Goal: Obtain resource: Obtain resource

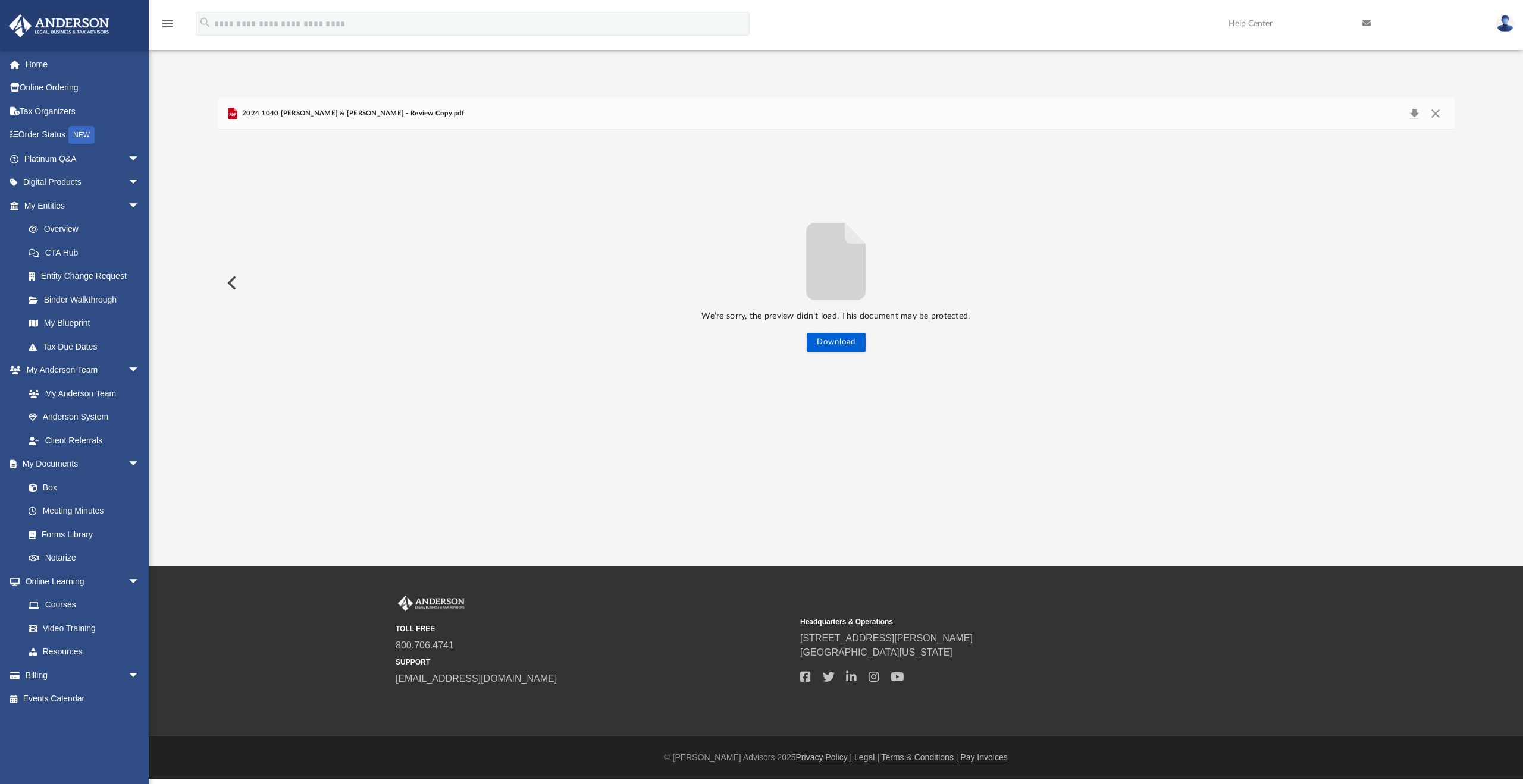
scroll to position [261, 1228]
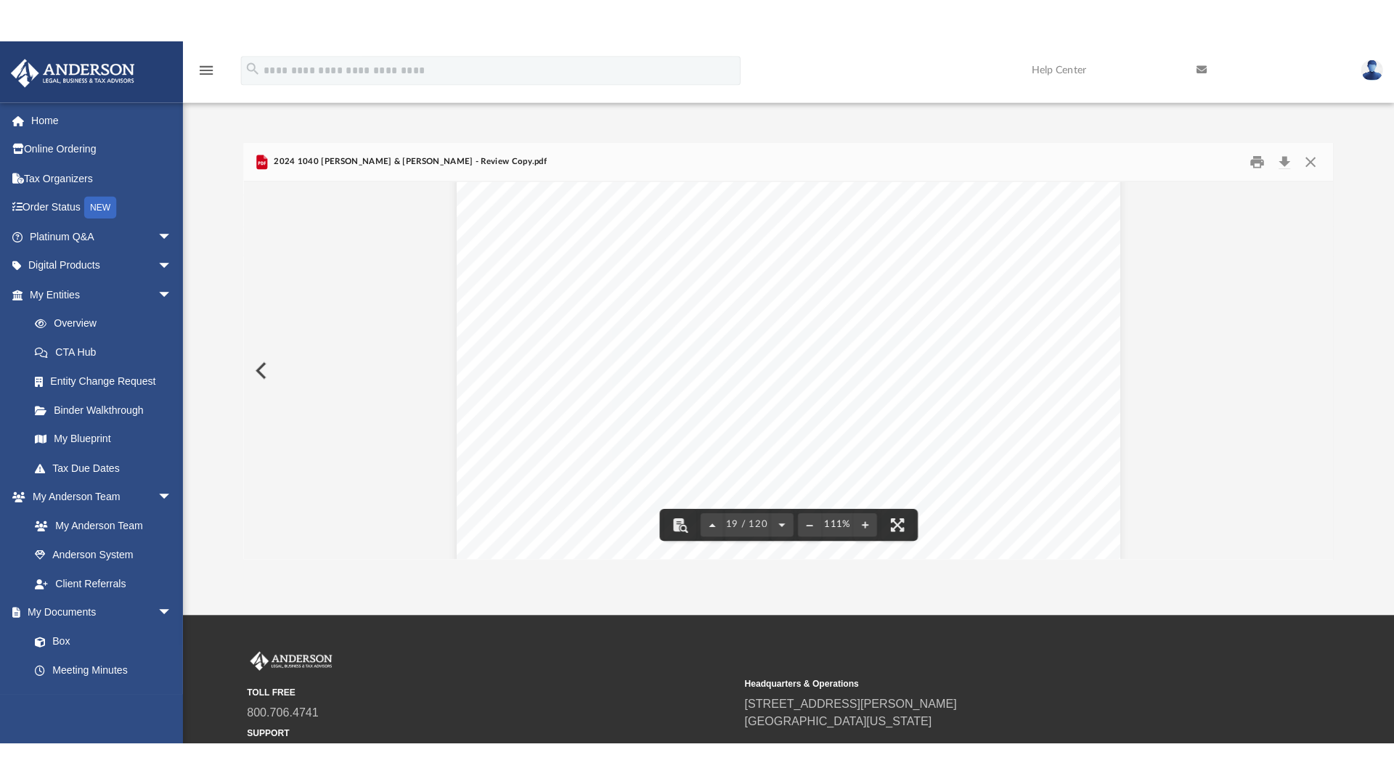
scroll to position [16370, 0]
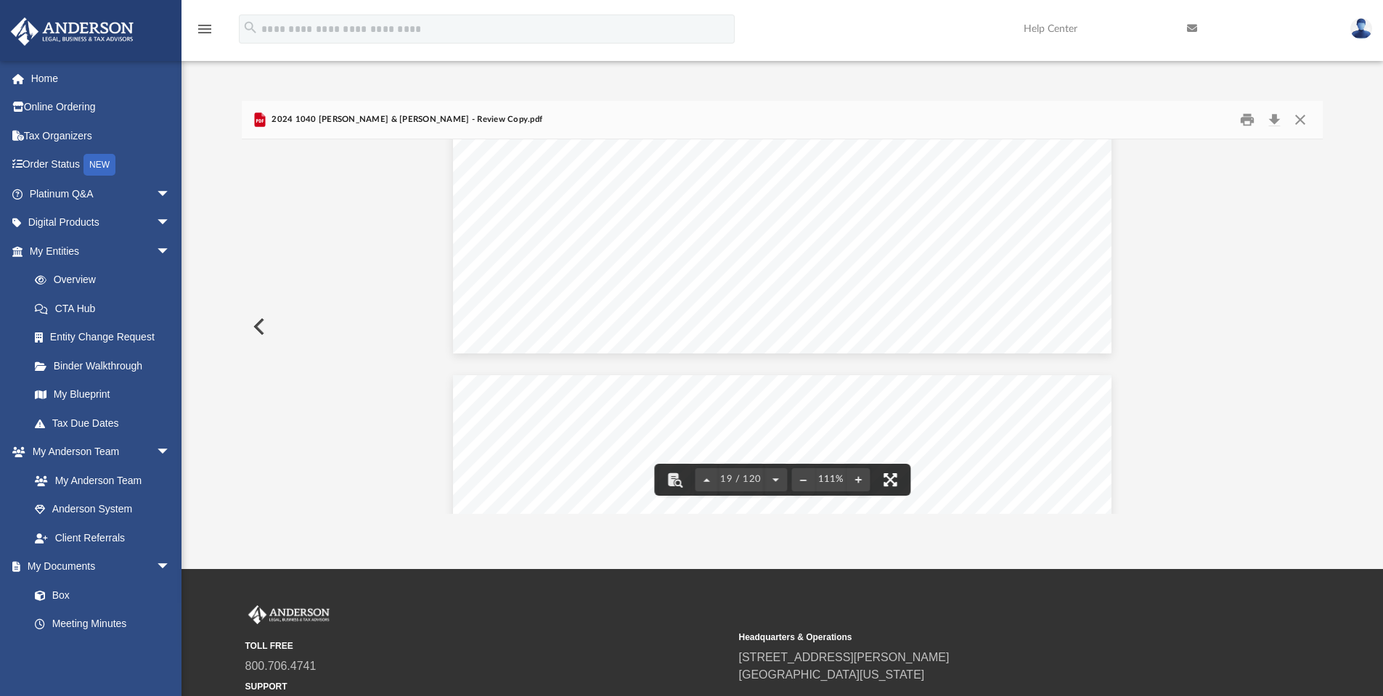
click at [889, 481] on button "File preview" at bounding box center [890, 480] width 32 height 32
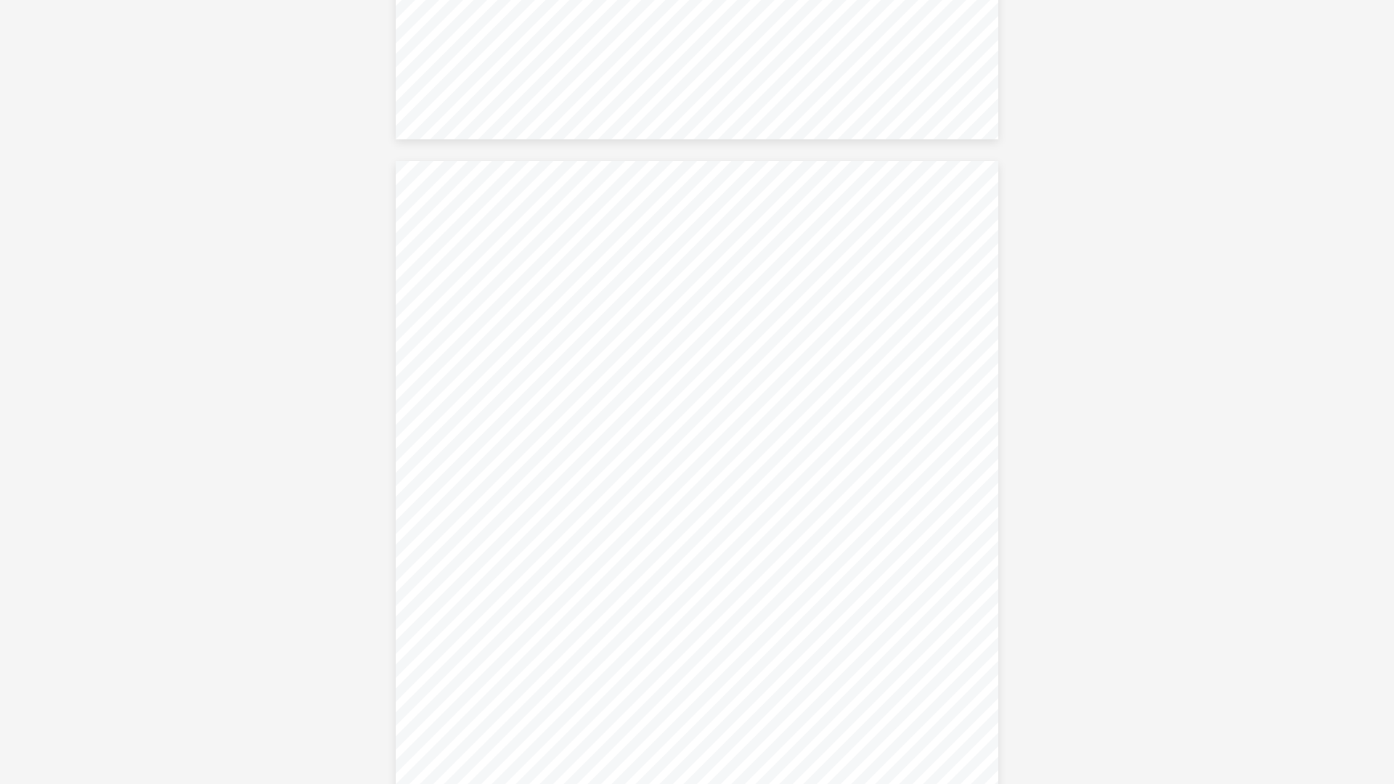
scroll to position [59213, 0]
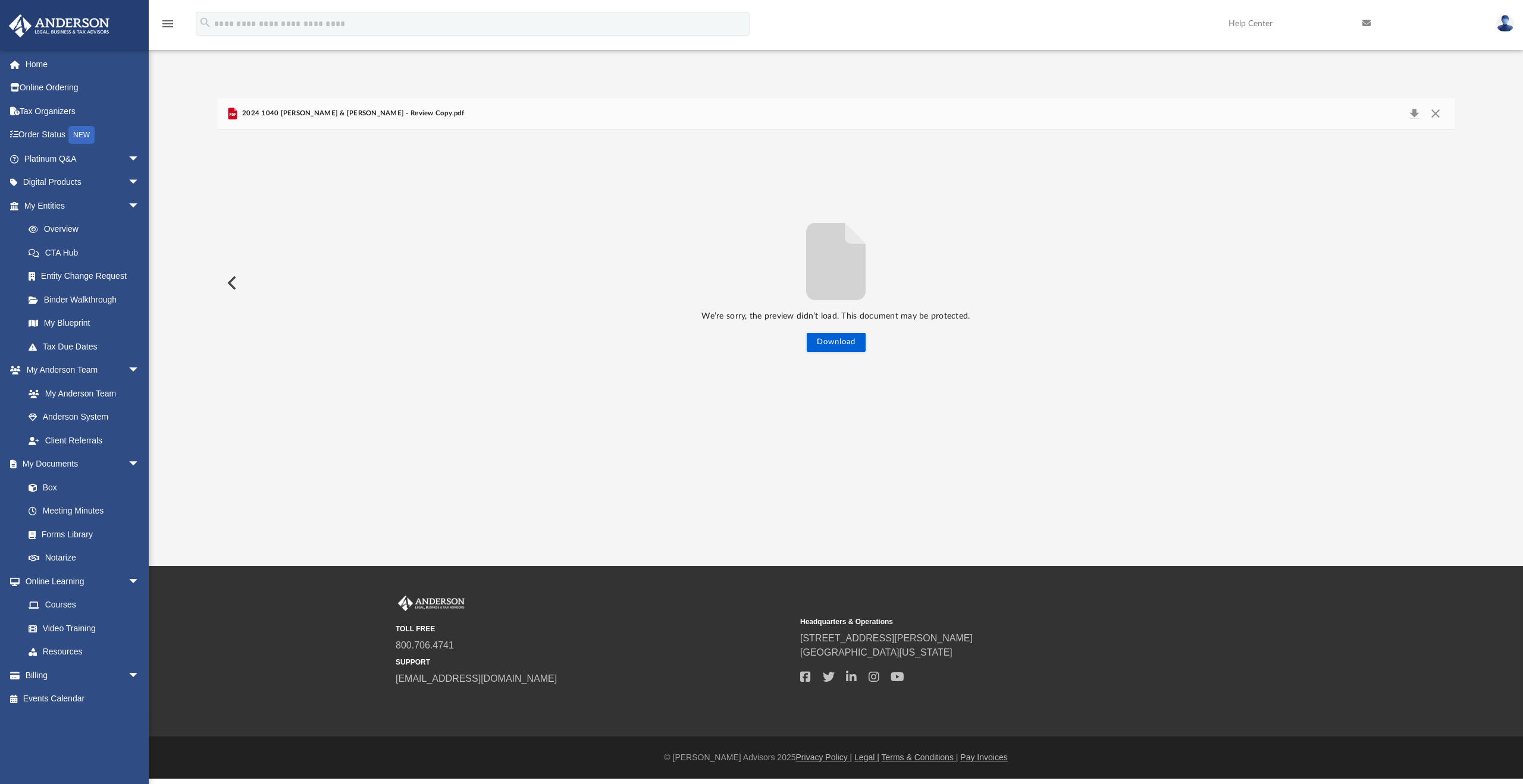
scroll to position [261, 1228]
click at [266, 118] on span "2024 1040 [PERSON_NAME] & [PERSON_NAME] - Review Copy.pdf" at bounding box center [352, 113] width 225 height 11
click at [128, 207] on span "arrow_drop_down" at bounding box center [139, 206] width 24 height 25
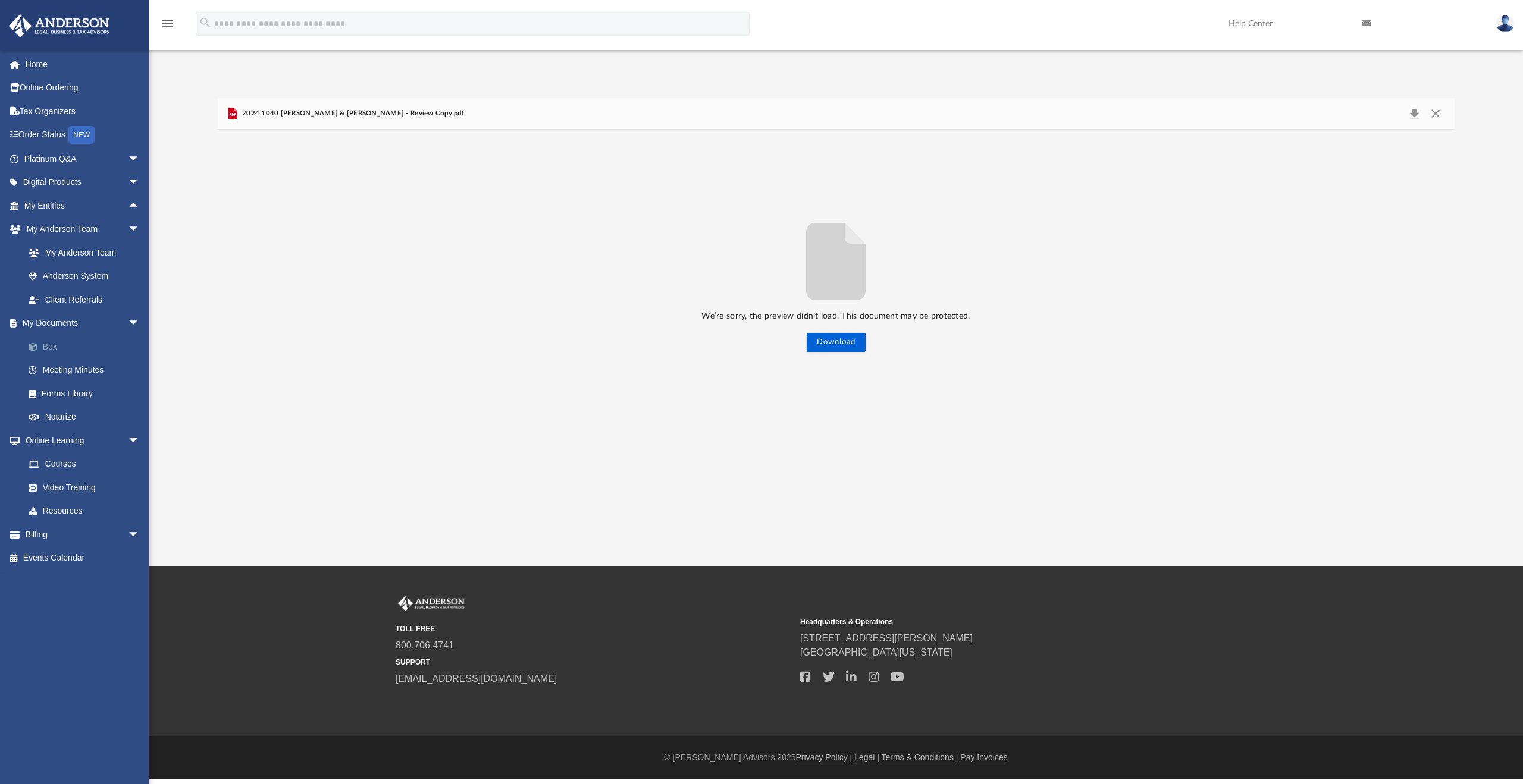
click at [53, 346] on link "Box" at bounding box center [87, 347] width 141 height 24
click at [53, 347] on link "Box" at bounding box center [87, 347] width 141 height 24
click at [52, 346] on link "Box" at bounding box center [87, 347] width 141 height 24
click at [129, 324] on span "arrow_drop_down" at bounding box center [139, 324] width 24 height 25
click at [129, 324] on span "arrow_drop_up" at bounding box center [139, 324] width 24 height 25
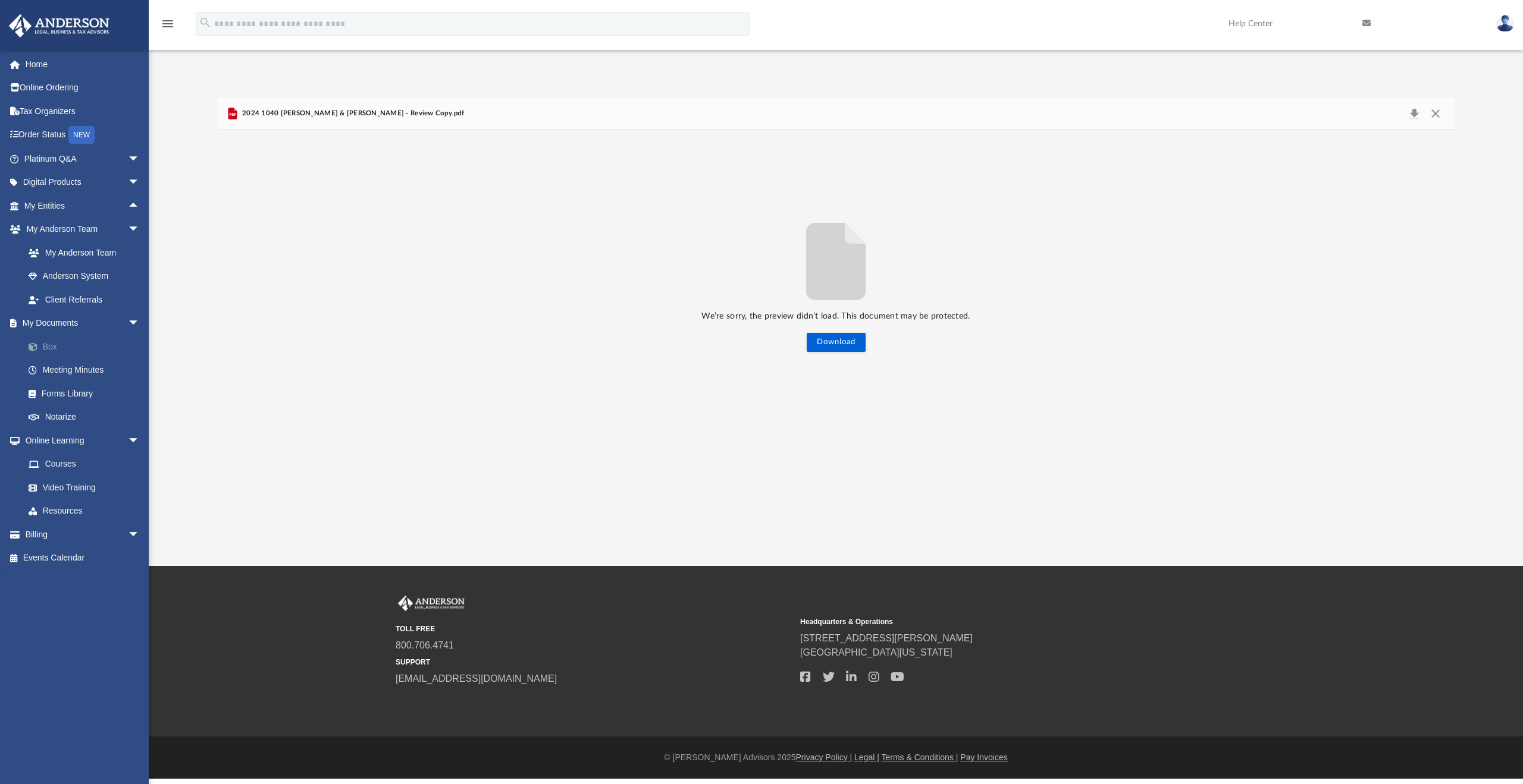
click at [45, 344] on link "Box" at bounding box center [87, 347] width 141 height 24
click at [1440, 118] on button "Close" at bounding box center [1436, 113] width 21 height 16
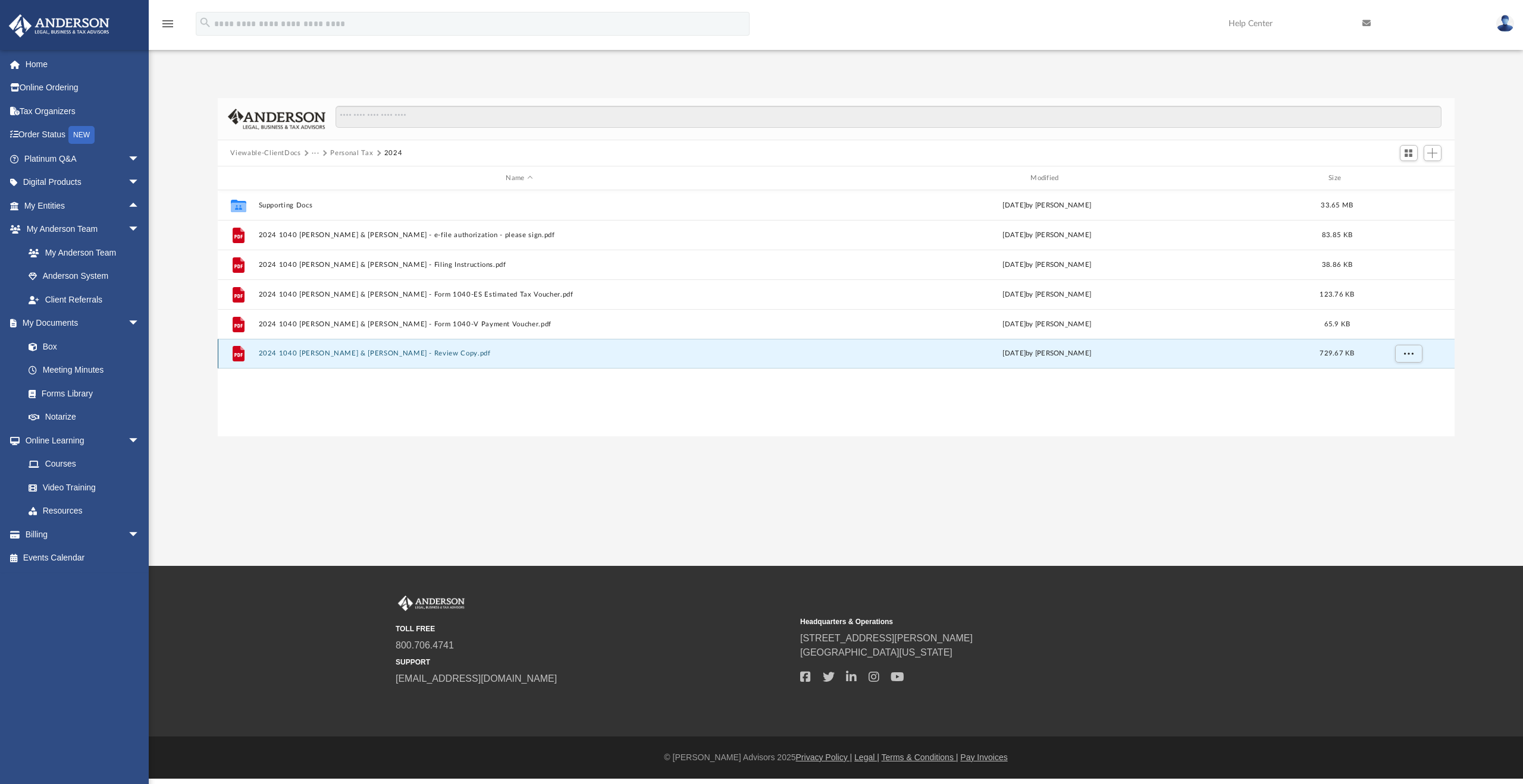
click at [411, 353] on button "2024 1040 [PERSON_NAME] & [PERSON_NAME] - Review Copy.pdf" at bounding box center [519, 353] width 522 height 7
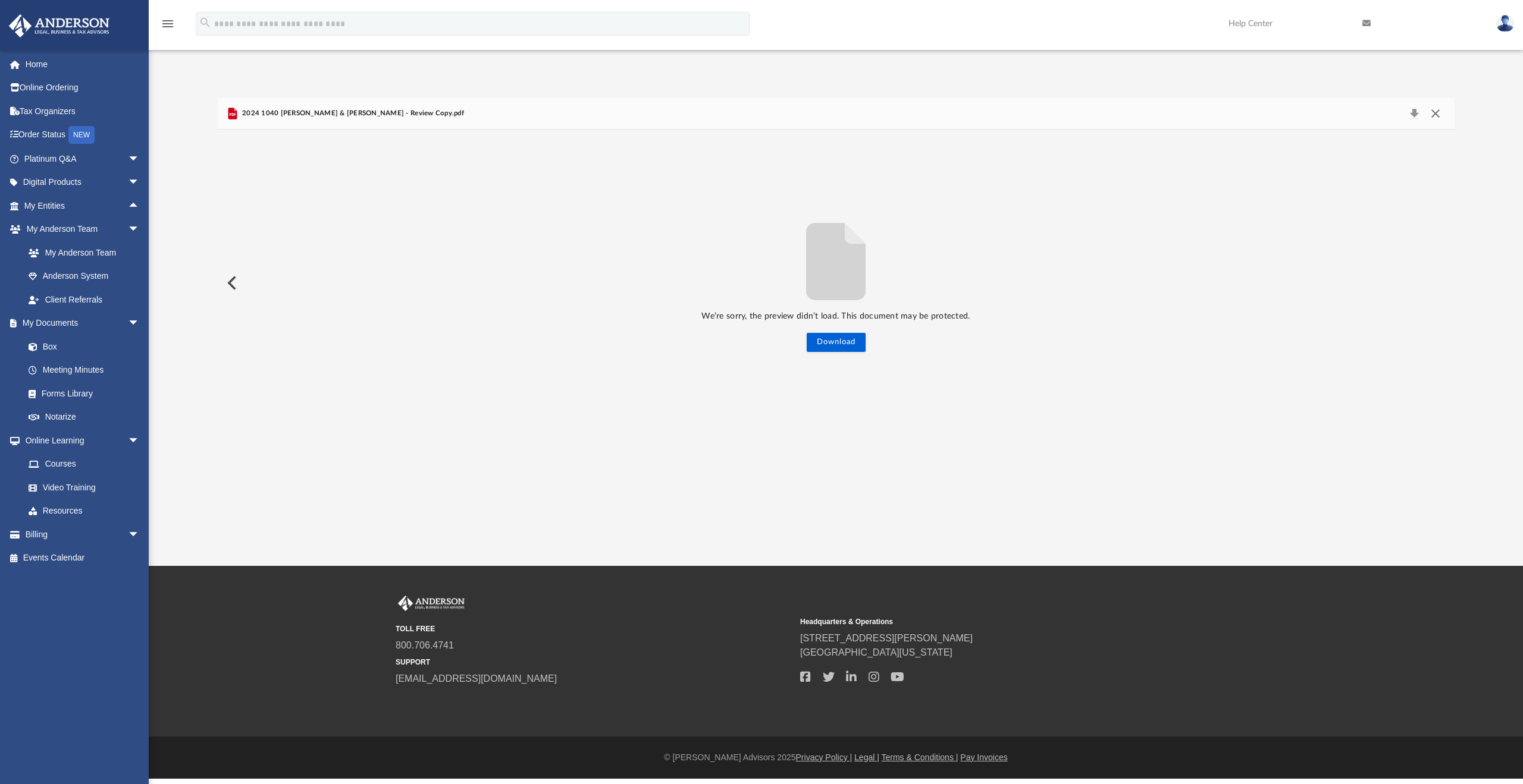
click at [1441, 116] on button "Close" at bounding box center [1436, 113] width 21 height 16
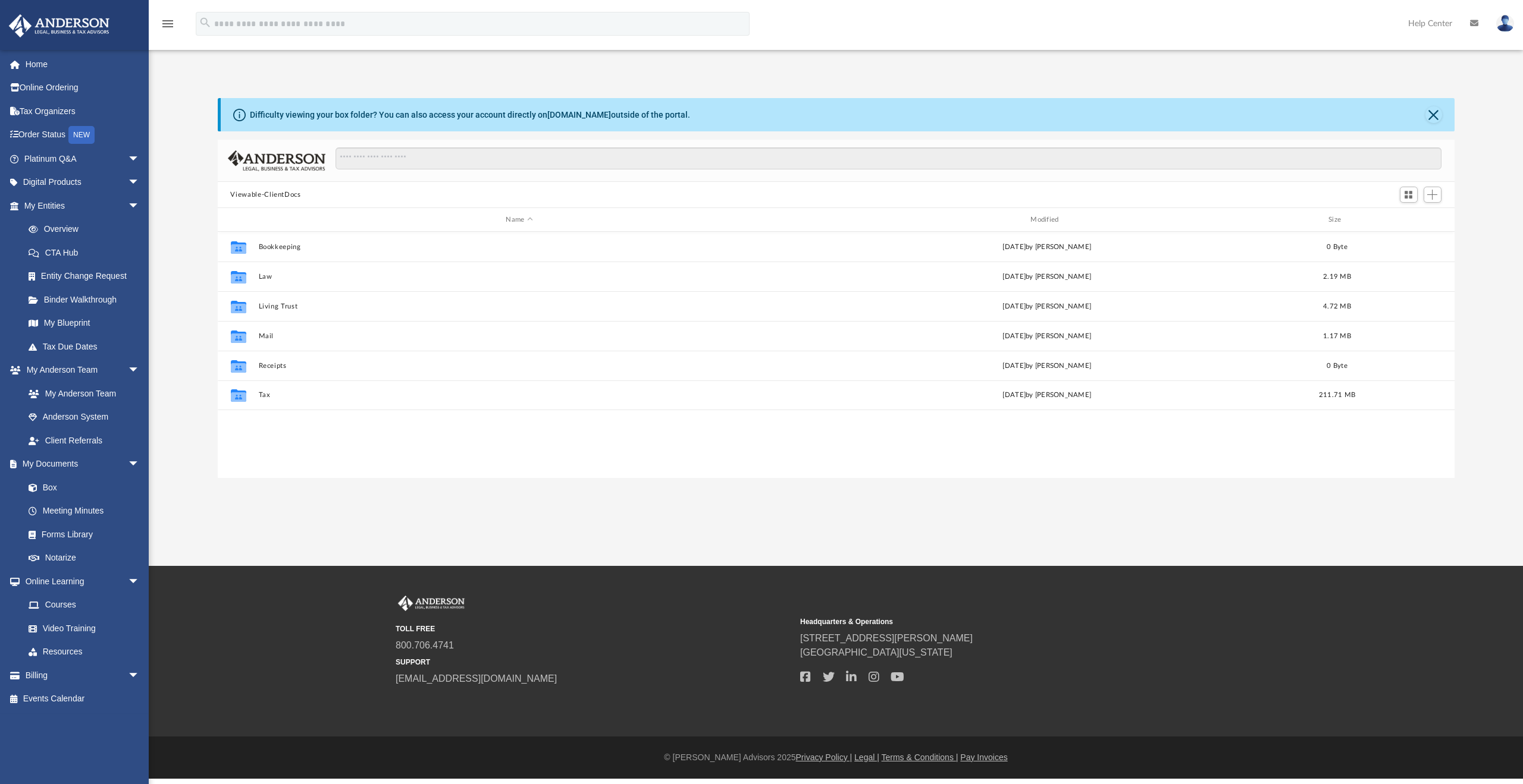
scroll to position [261, 1228]
click at [1433, 114] on button "Close" at bounding box center [1434, 115] width 16 height 16
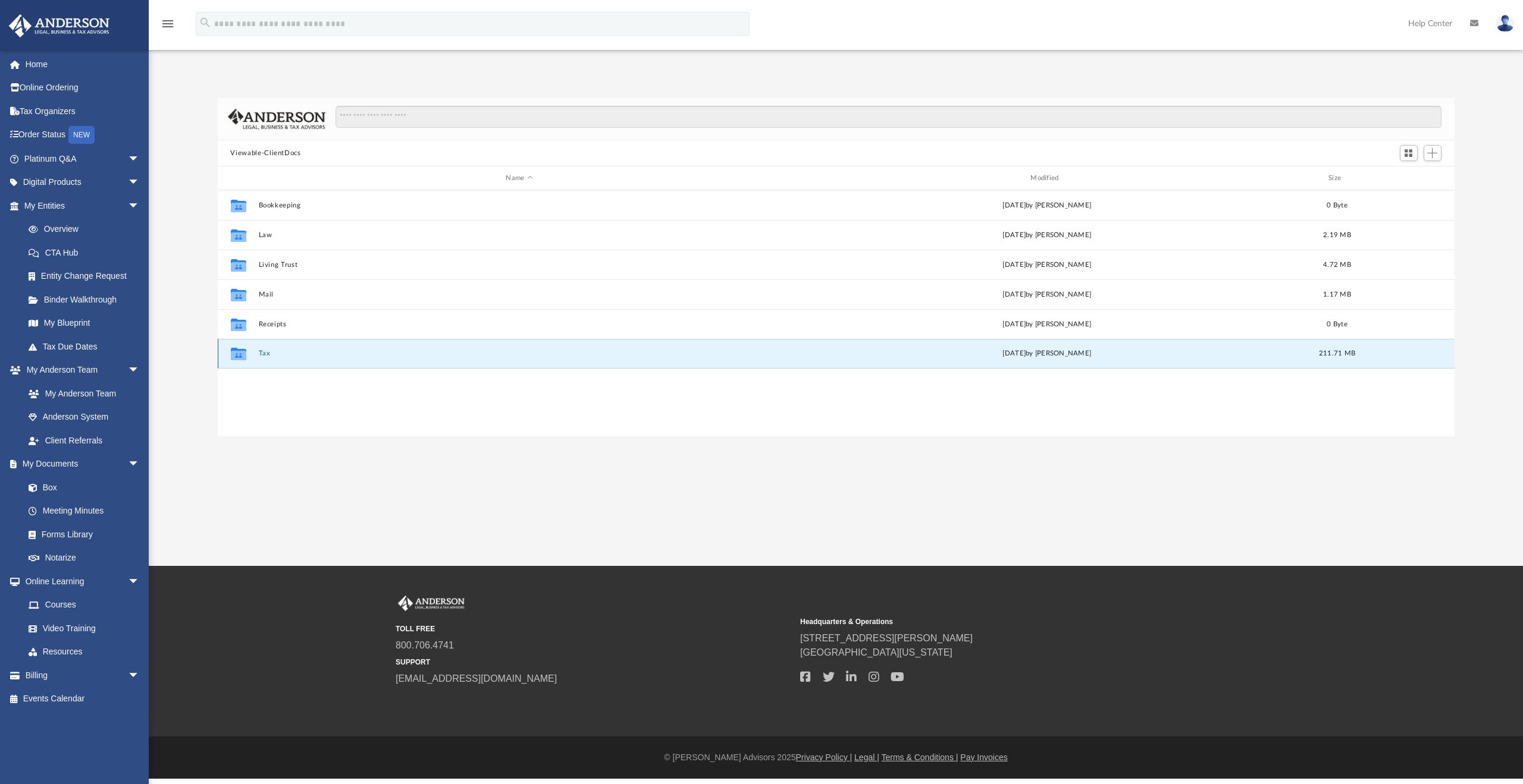
click at [276, 353] on button "Tax" at bounding box center [519, 353] width 522 height 7
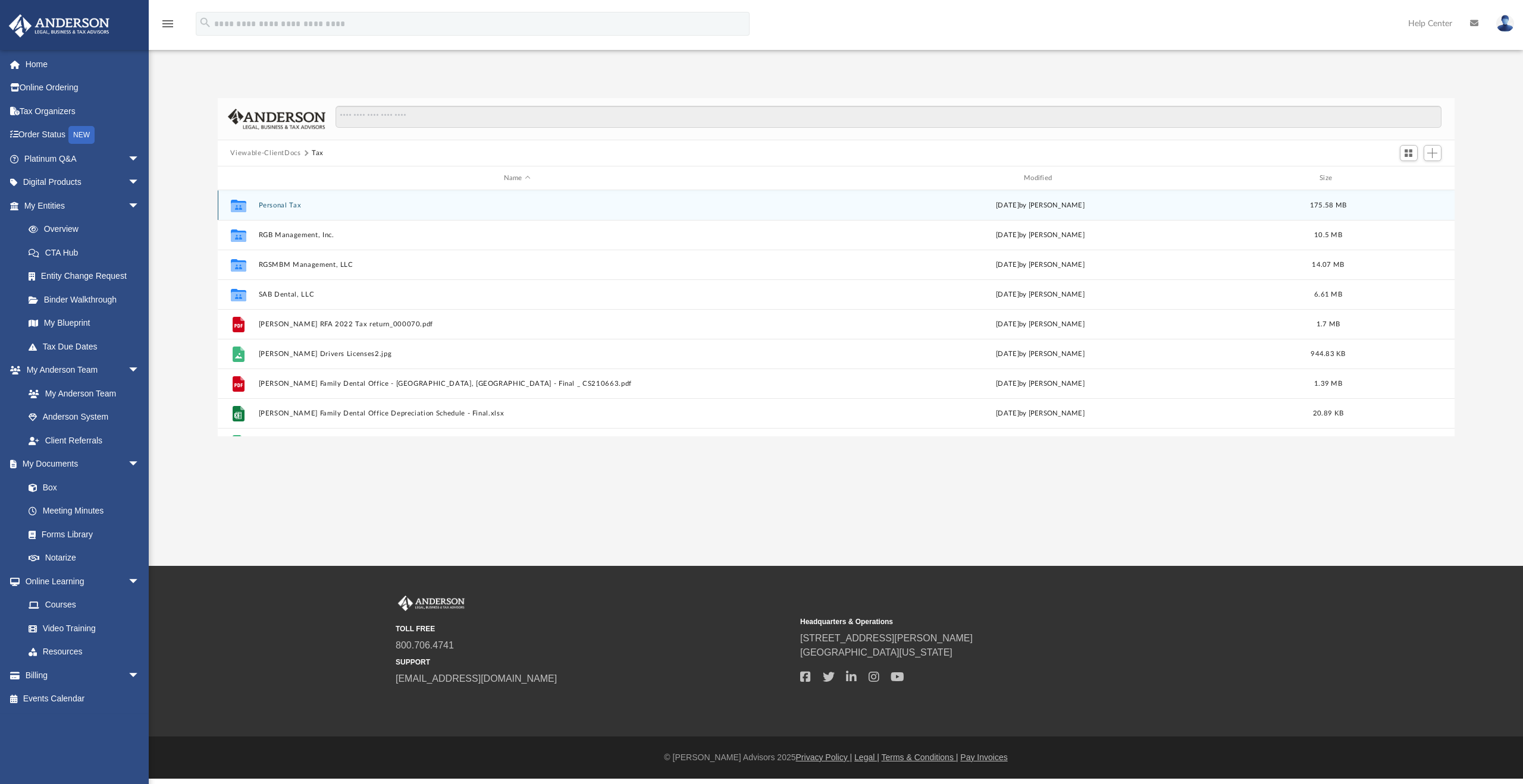
click at [277, 206] on button "Personal Tax" at bounding box center [517, 205] width 518 height 7
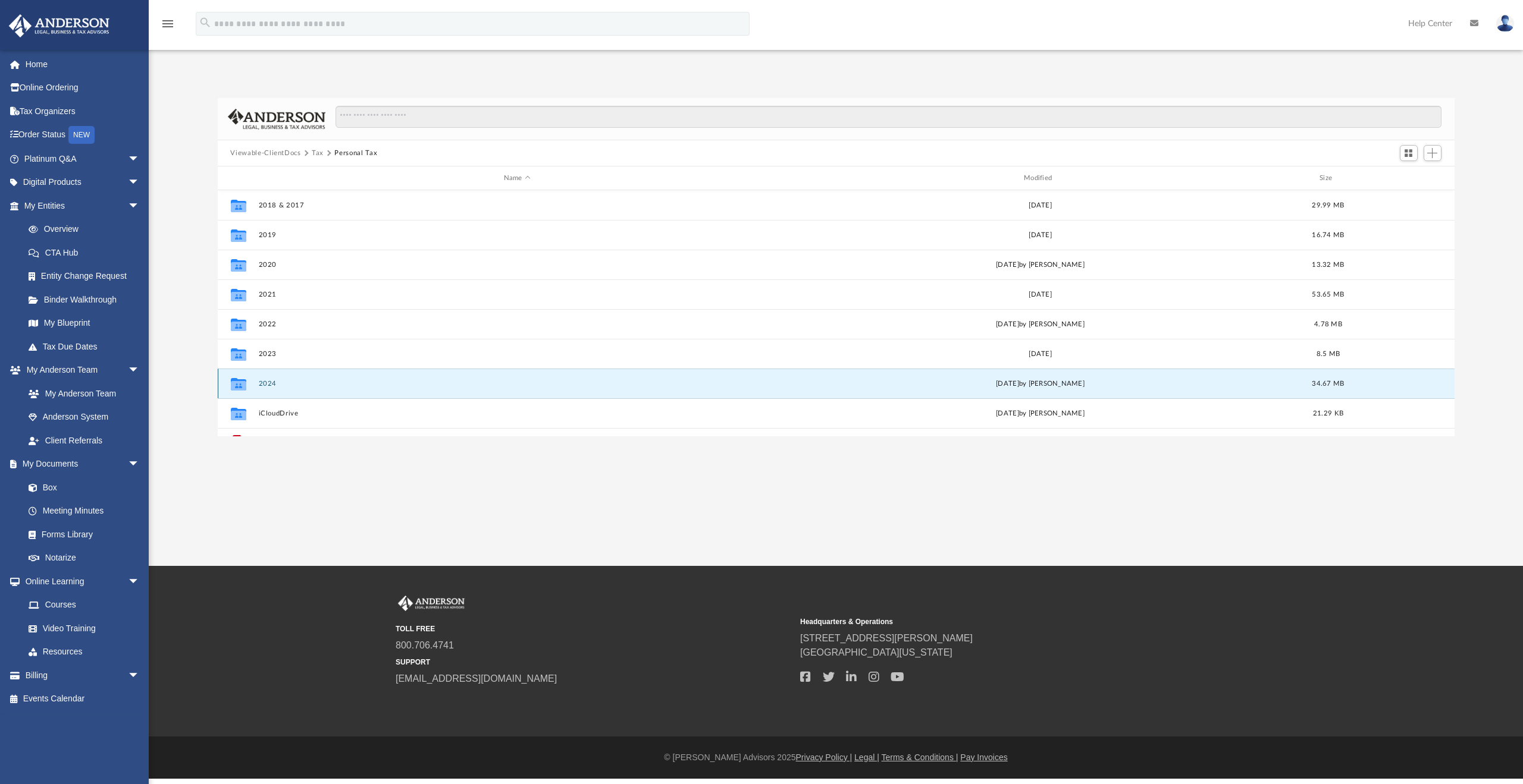
click at [272, 382] on button "2024" at bounding box center [517, 383] width 518 height 7
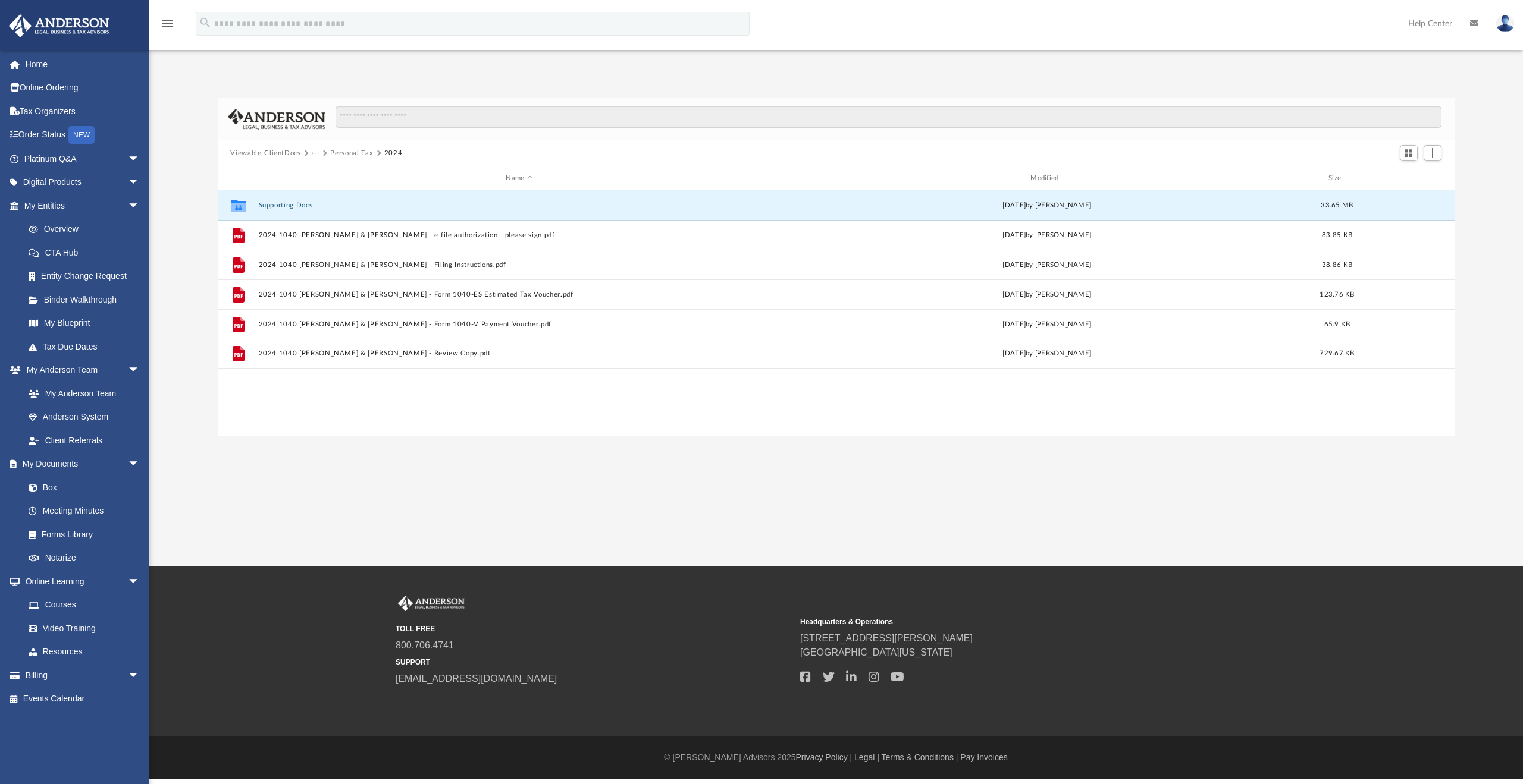
click at [293, 203] on button "Supporting Docs" at bounding box center [519, 205] width 522 height 7
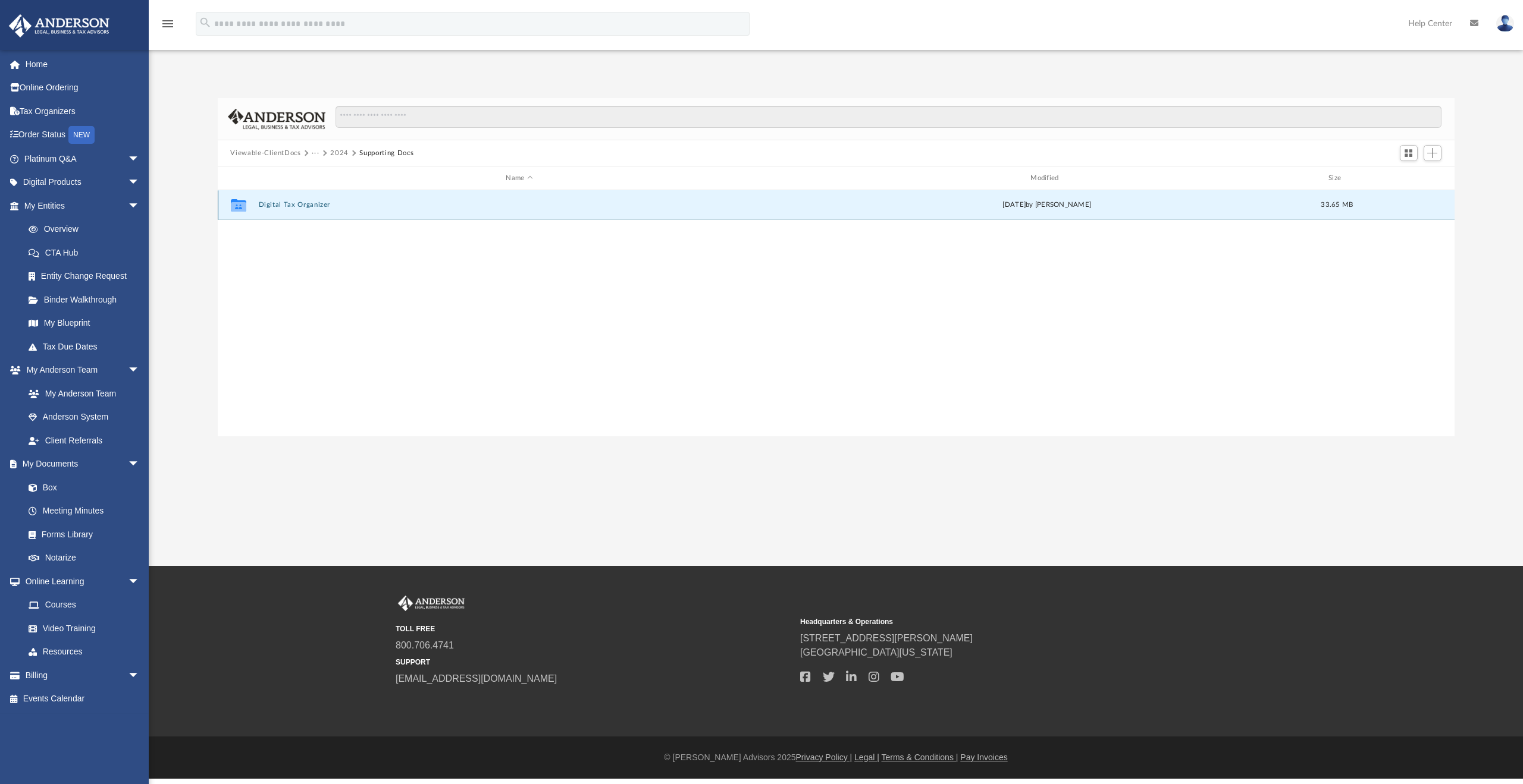
click at [297, 208] on button "Digital Tax Organizer" at bounding box center [519, 204] width 522 height 7
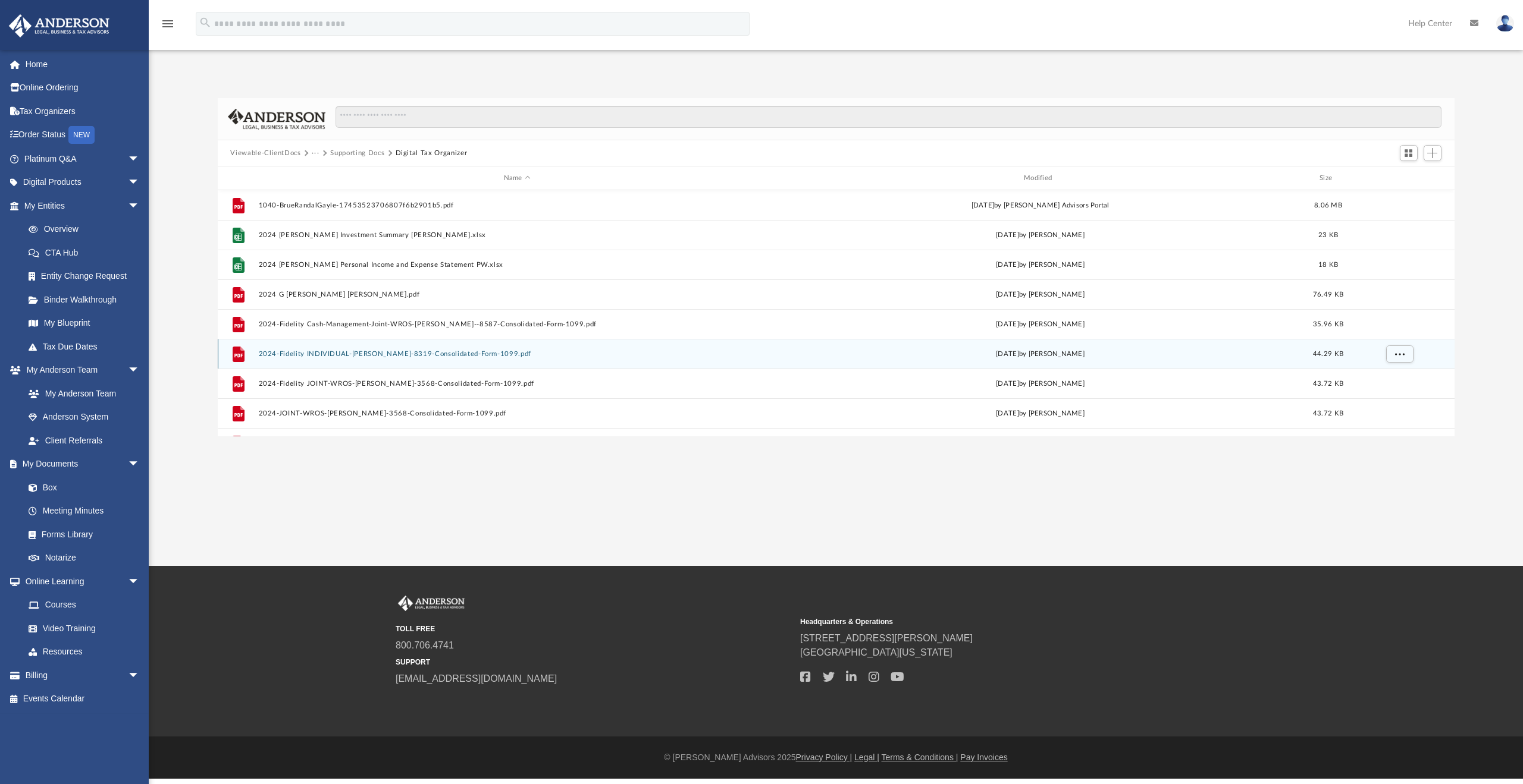
scroll to position [218, 0]
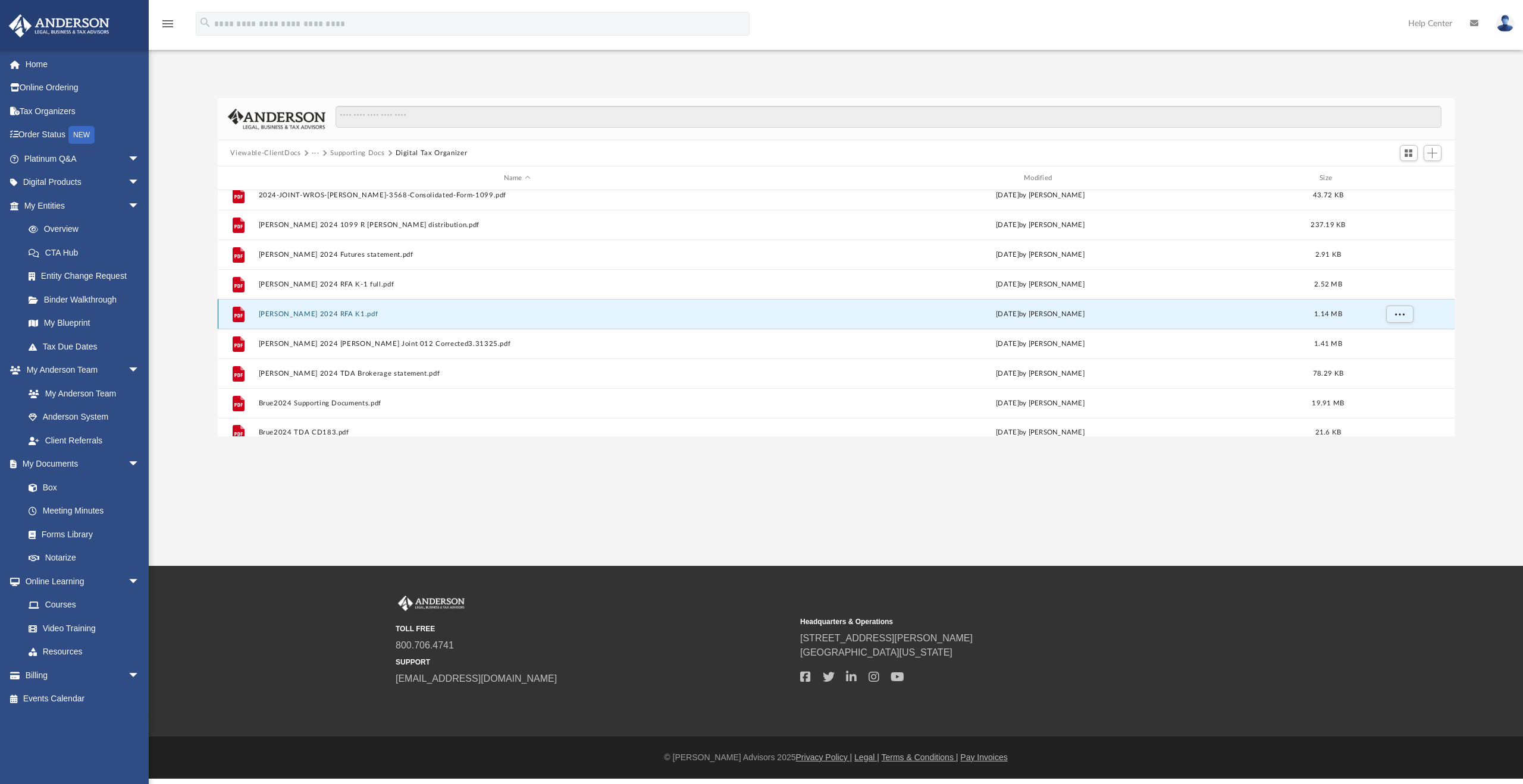
click at [331, 316] on button "Brue 2024 RFA K1.pdf" at bounding box center [517, 314] width 518 height 7
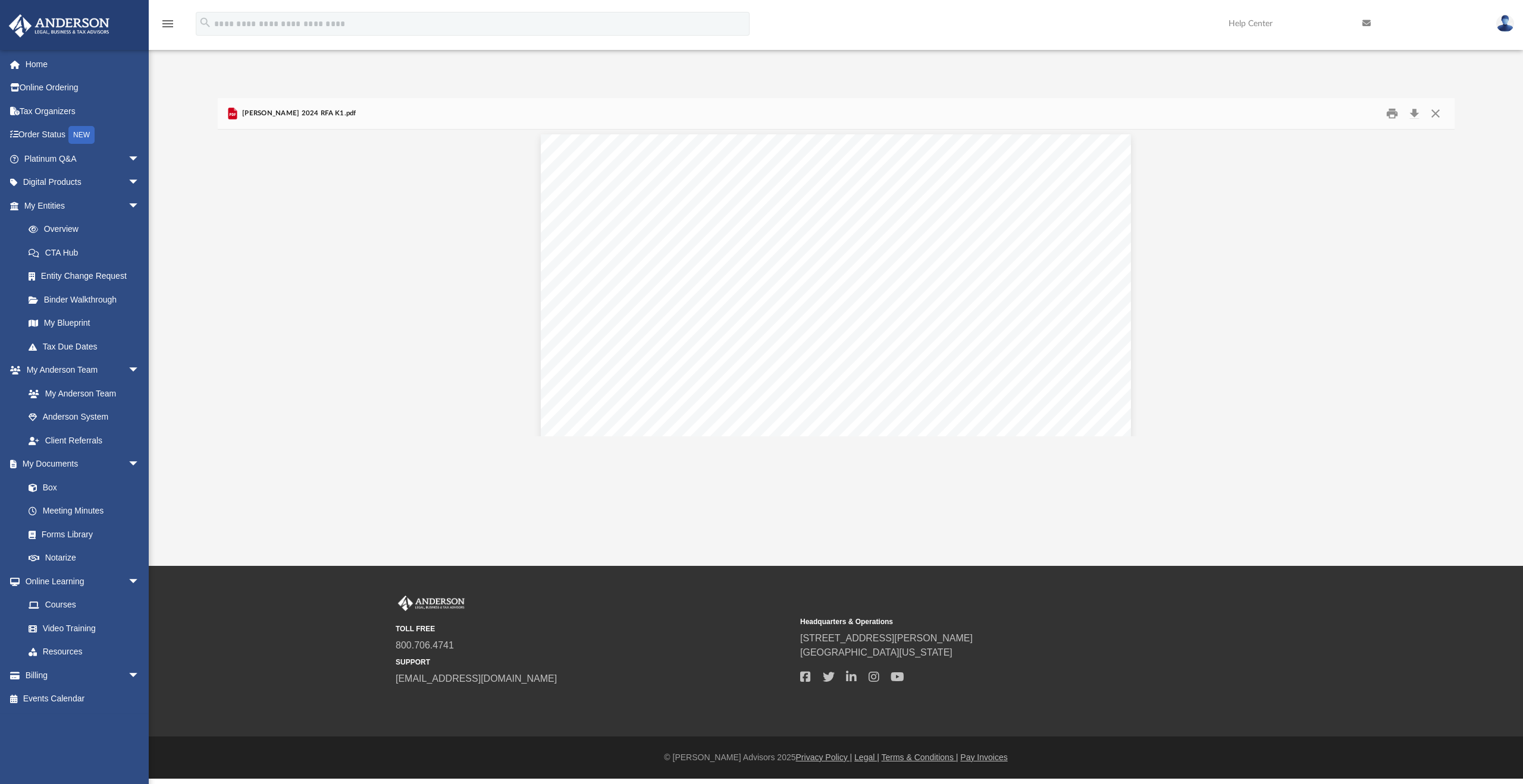
scroll to position [0, 0]
click at [1436, 116] on button "Close" at bounding box center [1436, 114] width 21 height 19
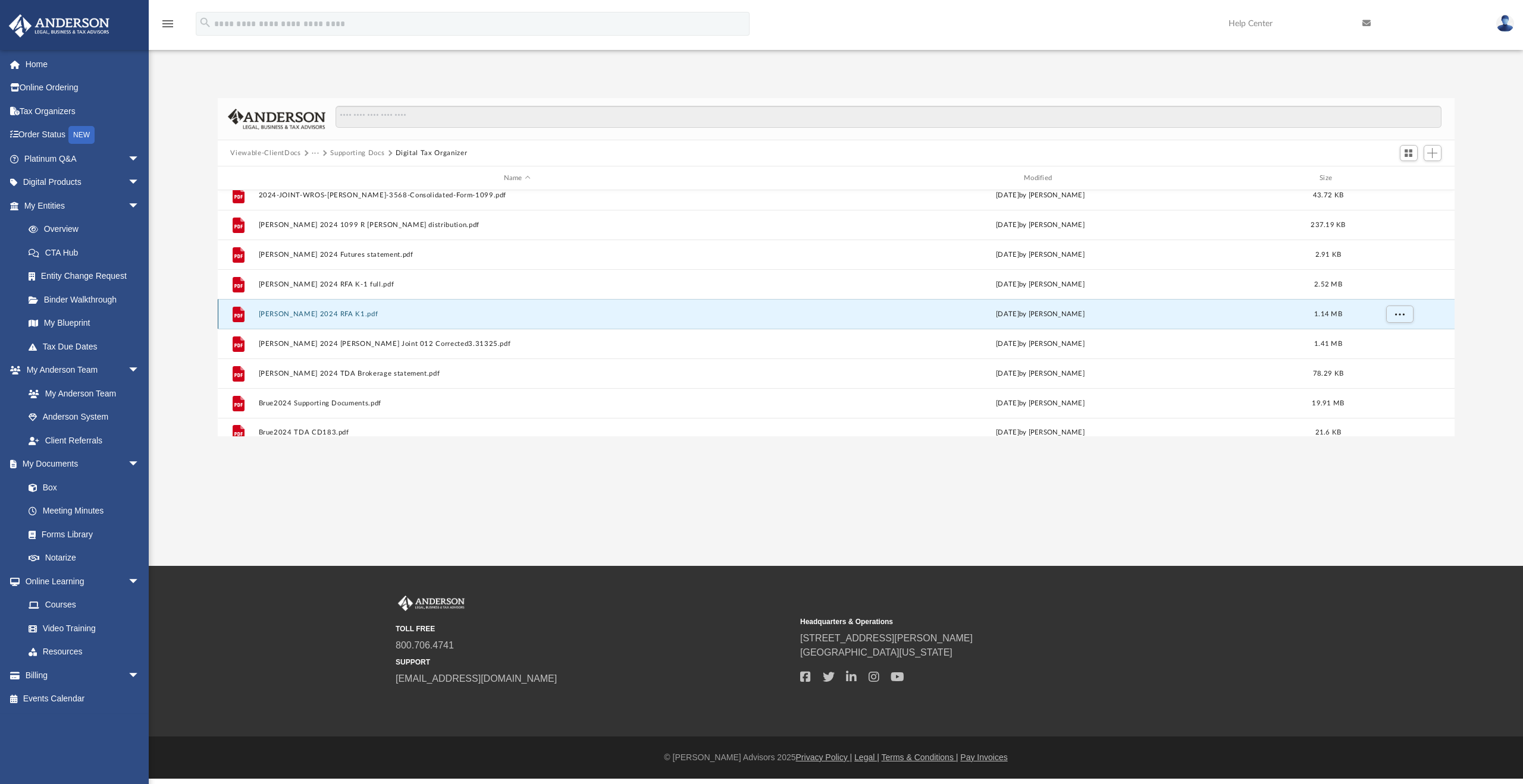
scroll to position [229, 0]
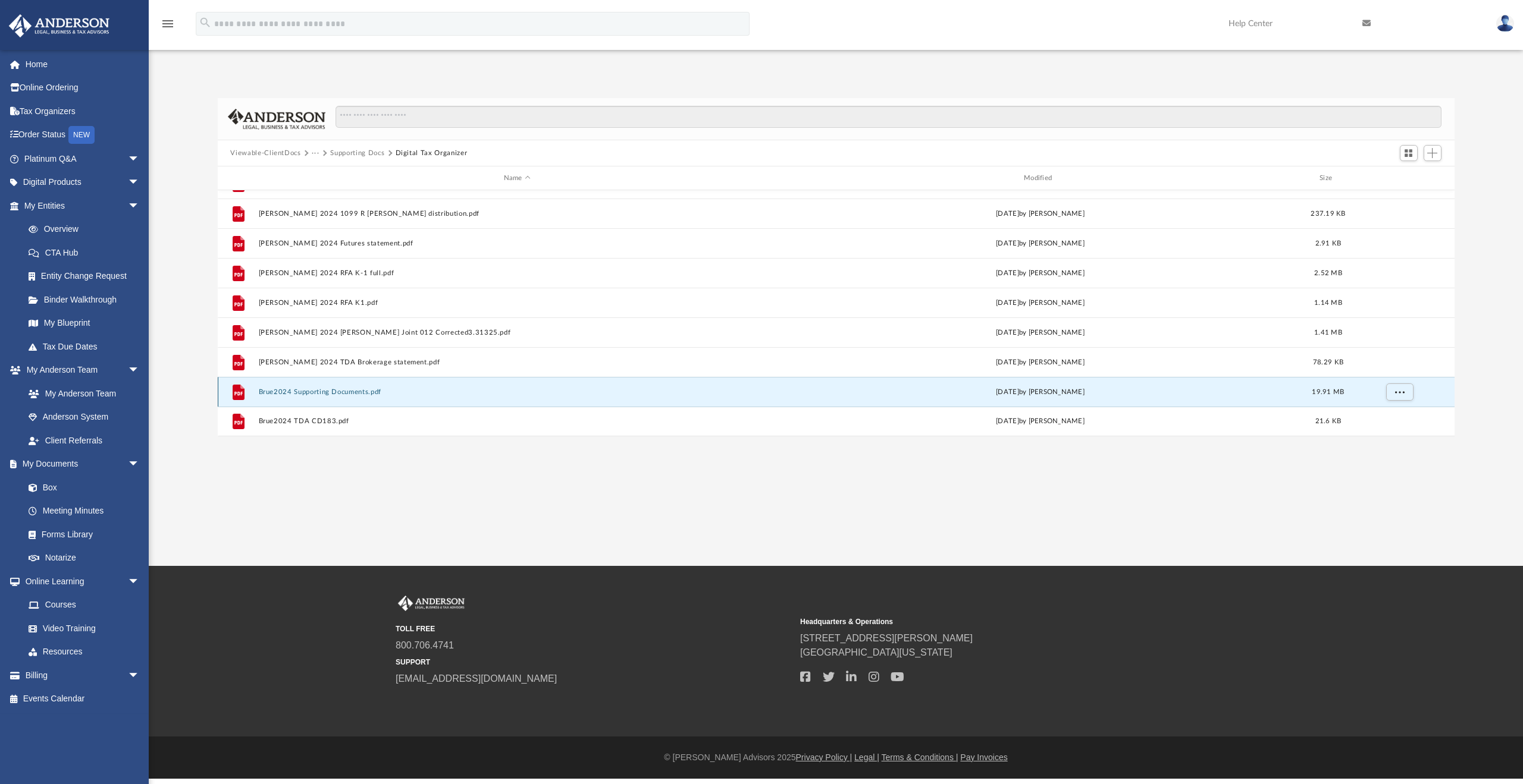
click at [350, 392] on button "Brue2024 Supporting Documents.pdf" at bounding box center [517, 392] width 518 height 7
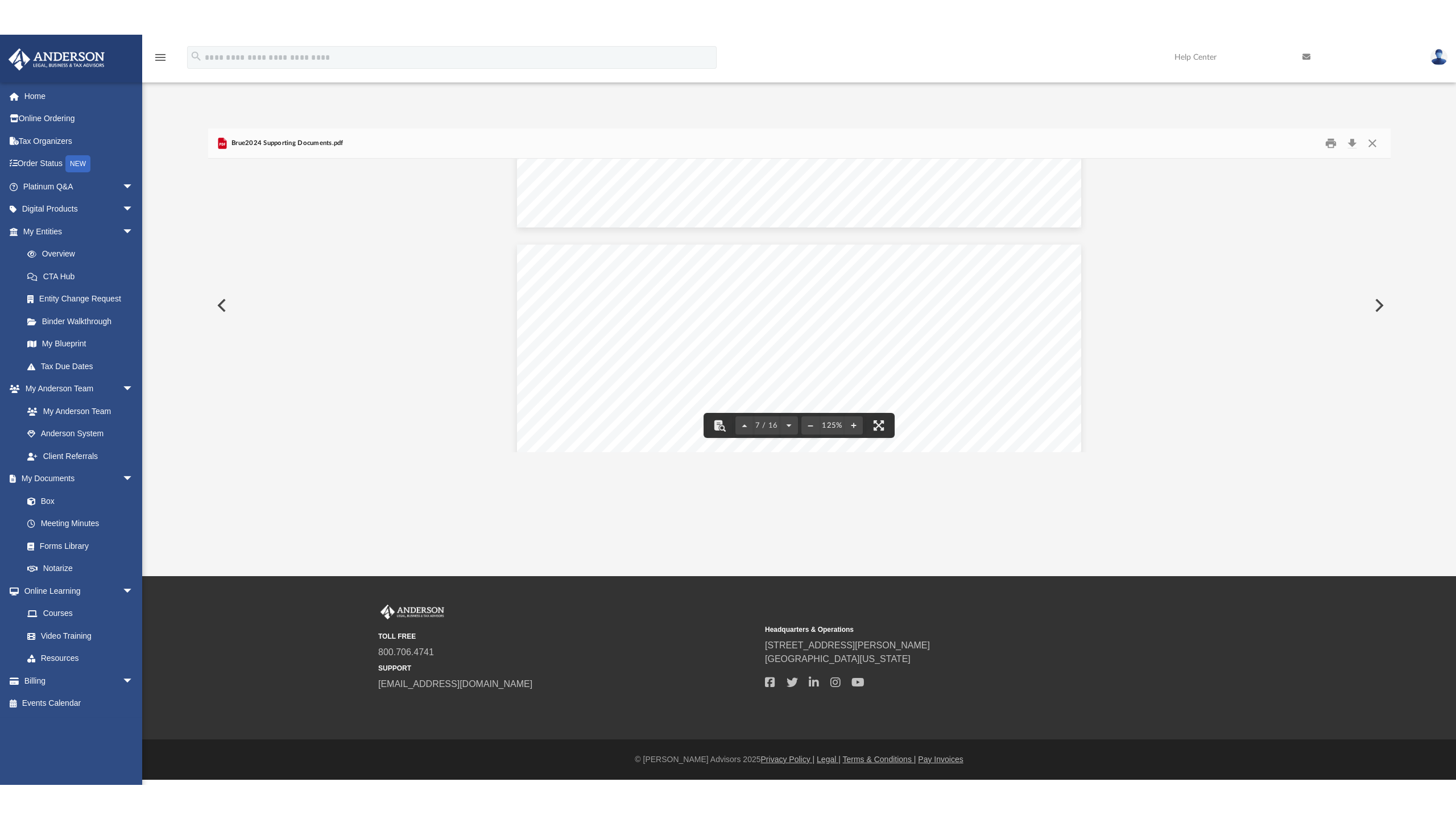
scroll to position [3995, 0]
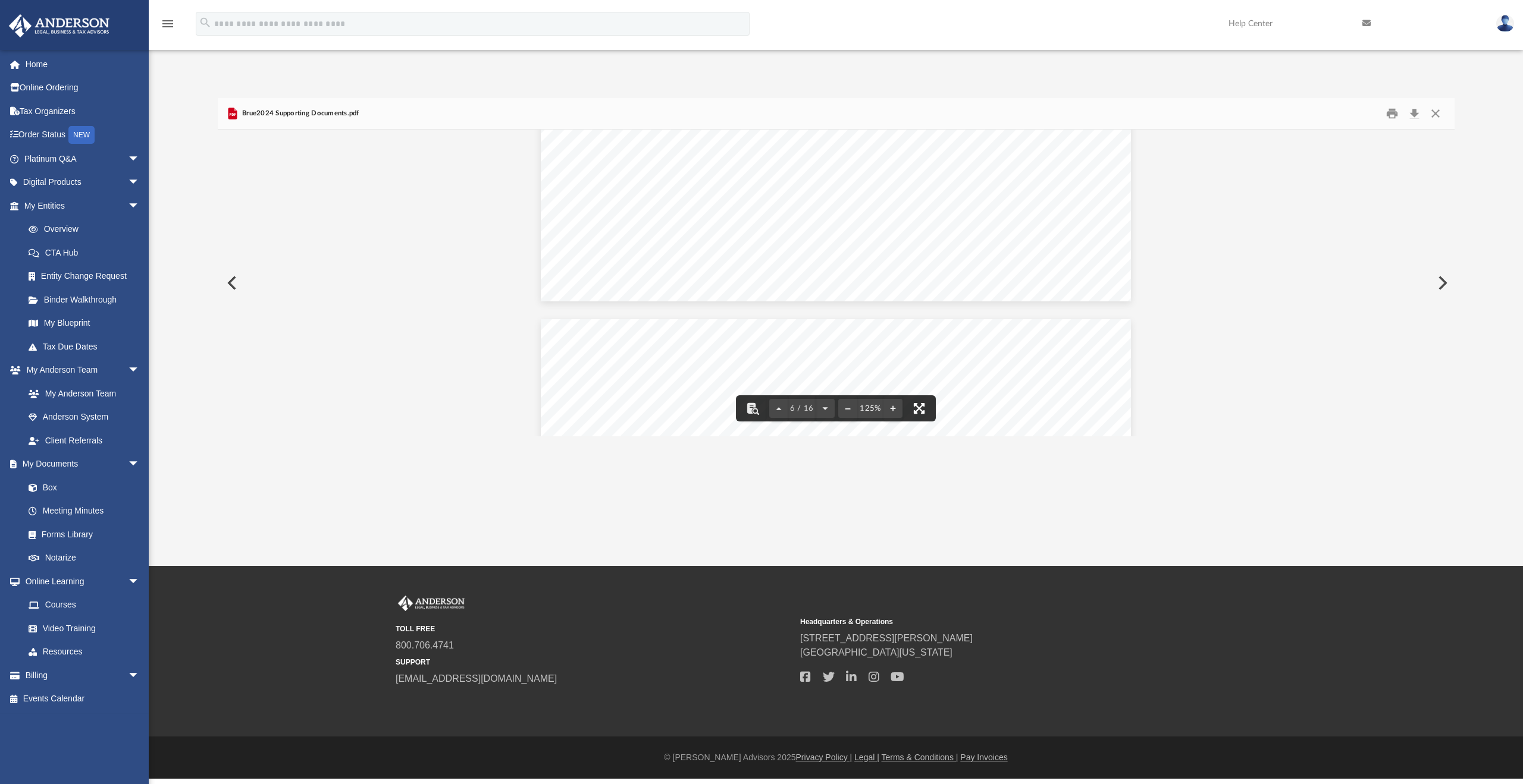
click at [925, 406] on button "File preview" at bounding box center [920, 409] width 26 height 26
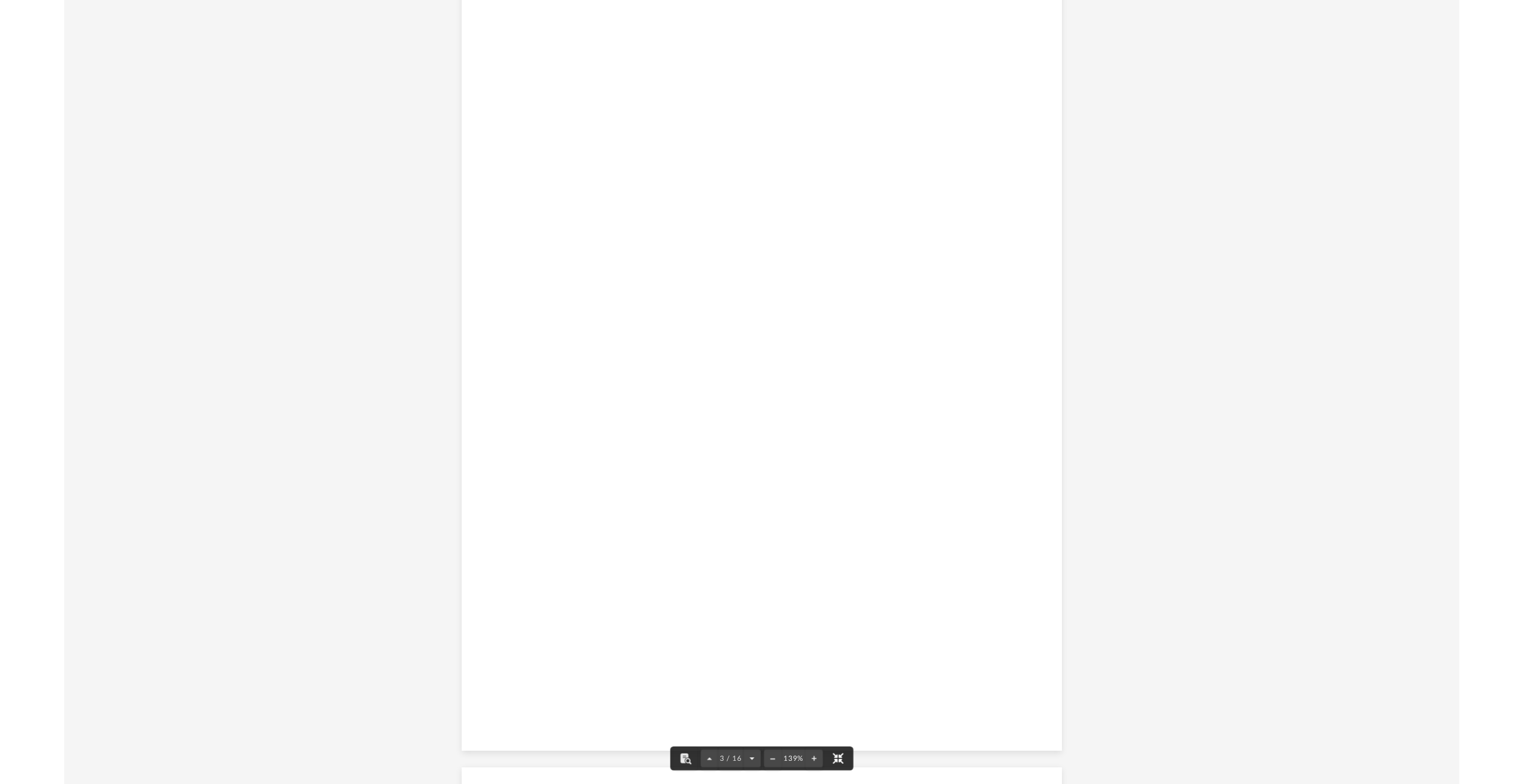
scroll to position [0, 0]
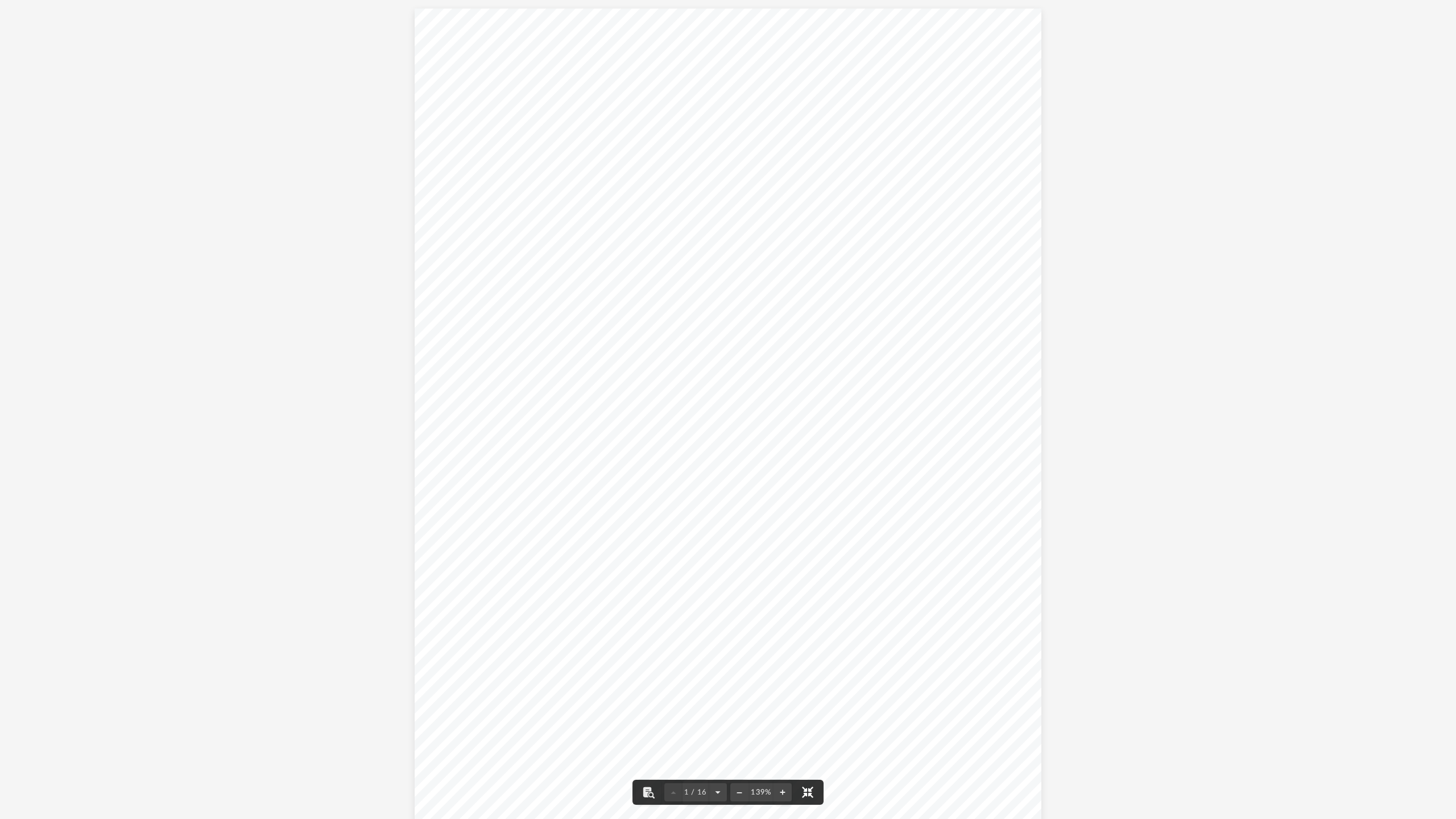
click at [806, 750] on button "File preview" at bounding box center [808, 792] width 25 height 25
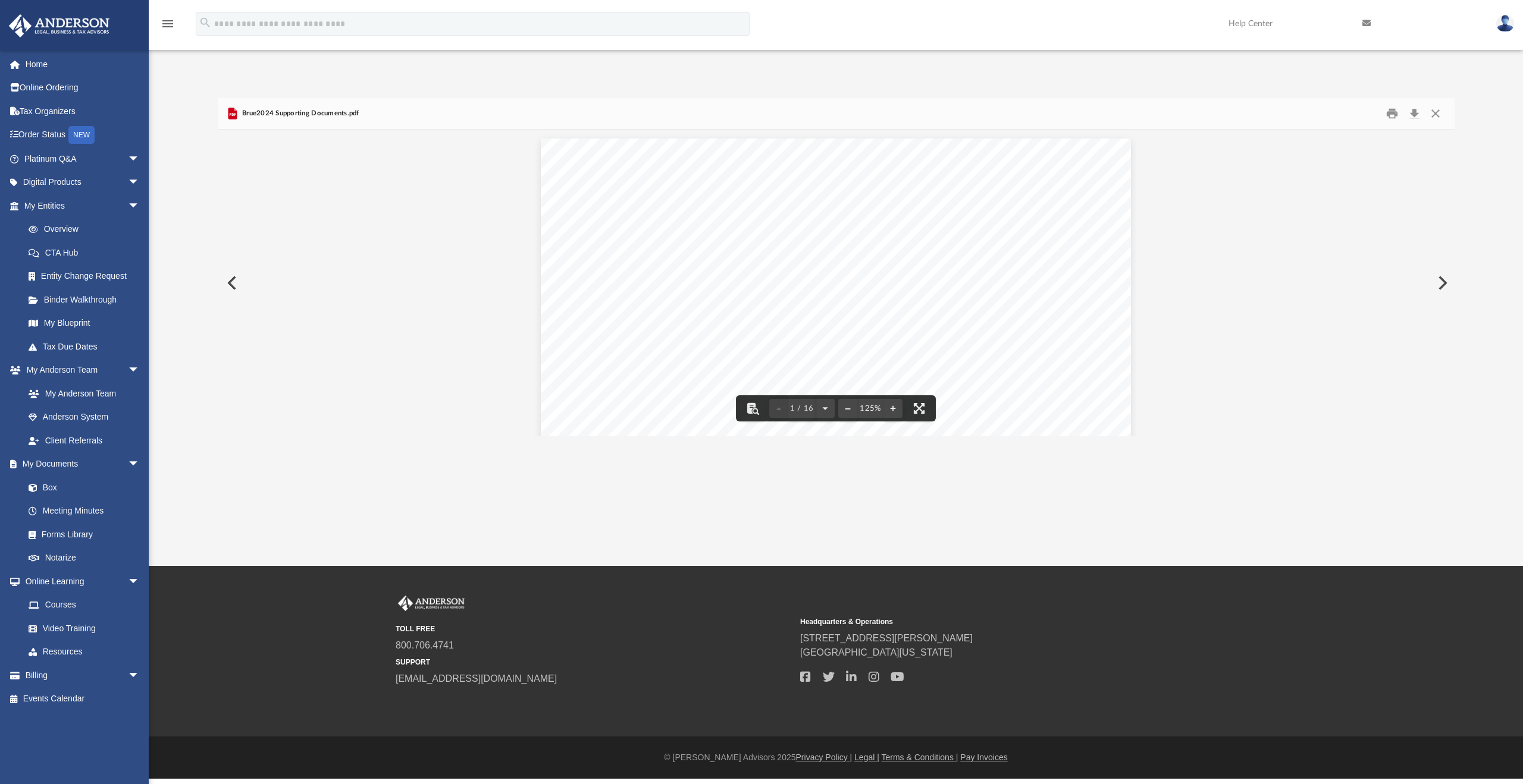
click at [234, 277] on button "Preview" at bounding box center [231, 283] width 26 height 34
click at [1434, 116] on button "Close" at bounding box center [1436, 114] width 21 height 19
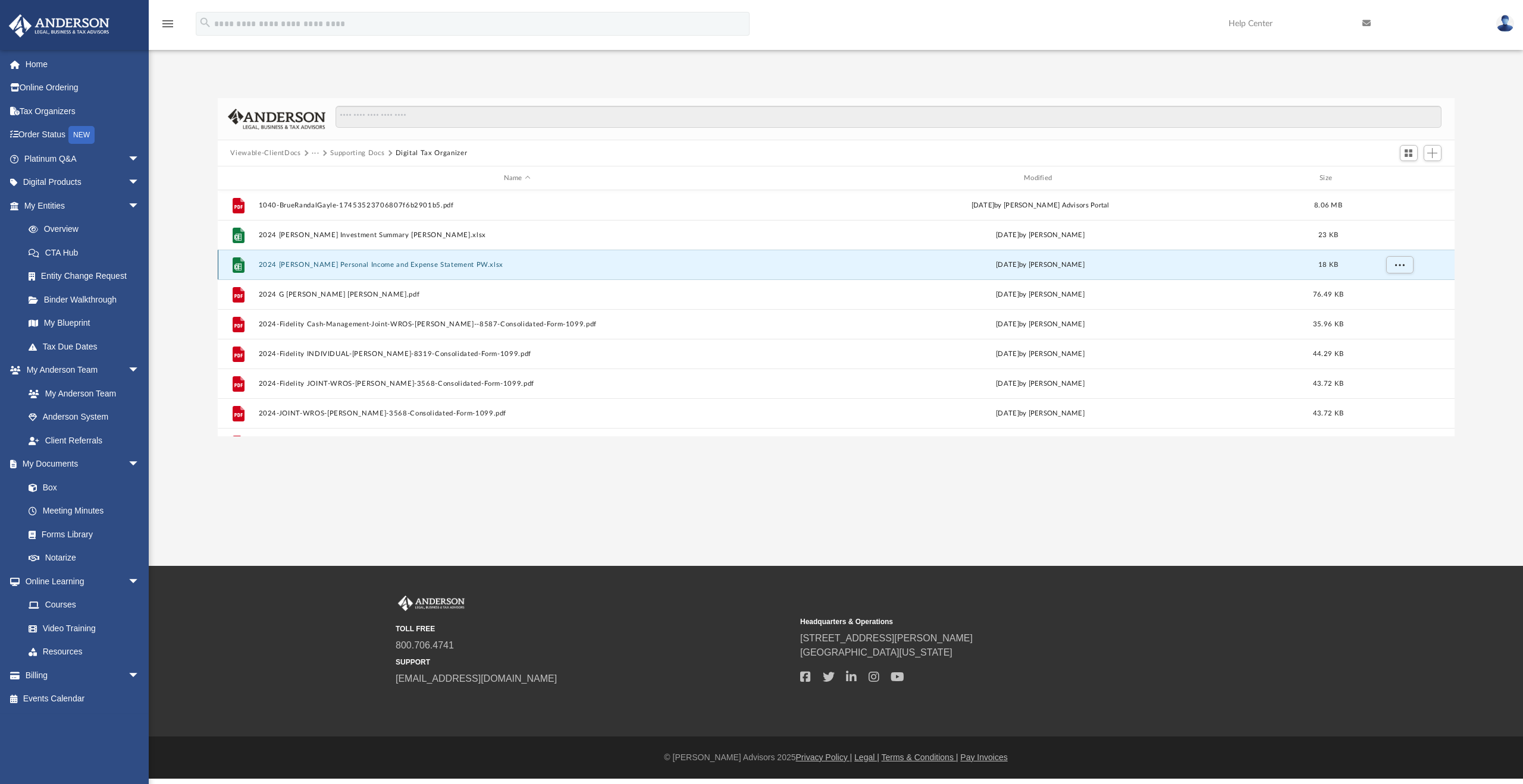
click at [384, 266] on button "2024 Brue Personal Income and Expense Statement PW.xlsx" at bounding box center [517, 265] width 518 height 7
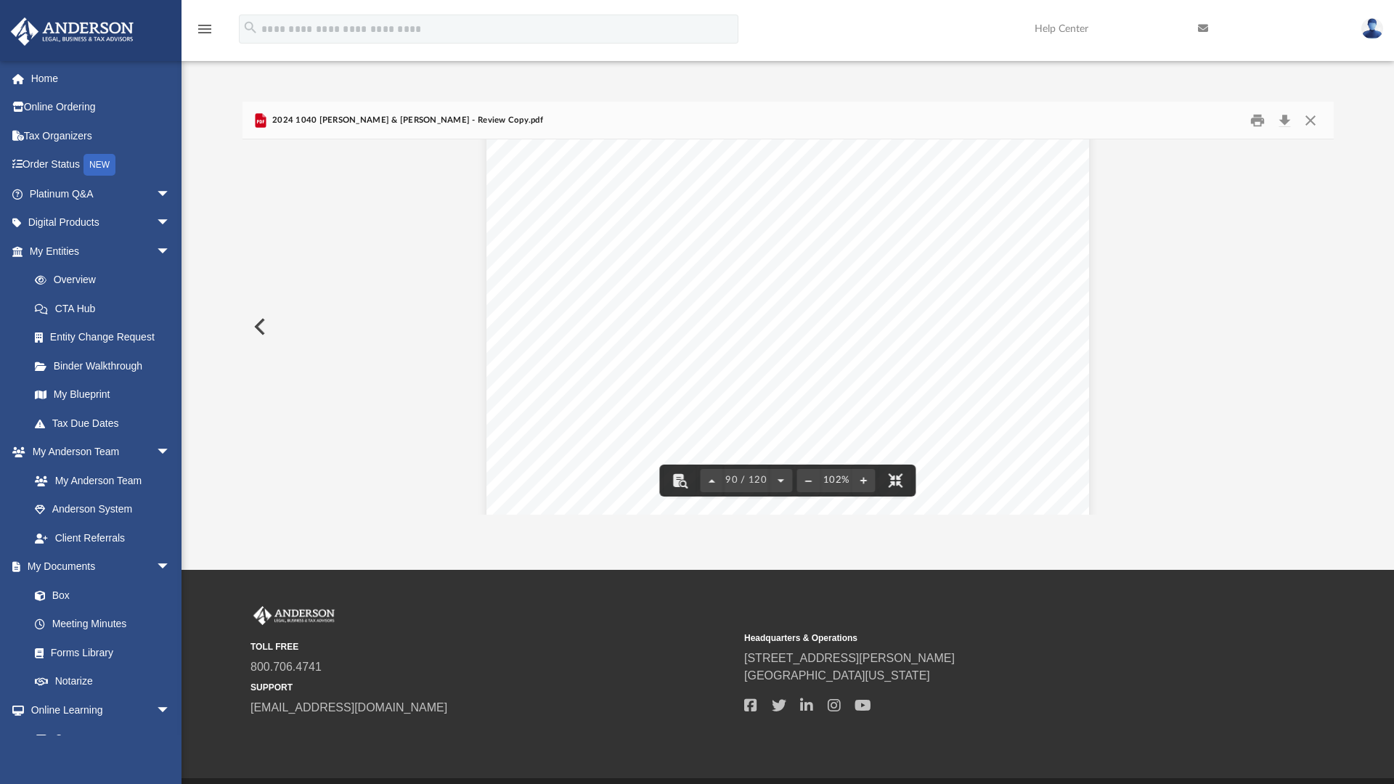
scroll to position [65041, 0]
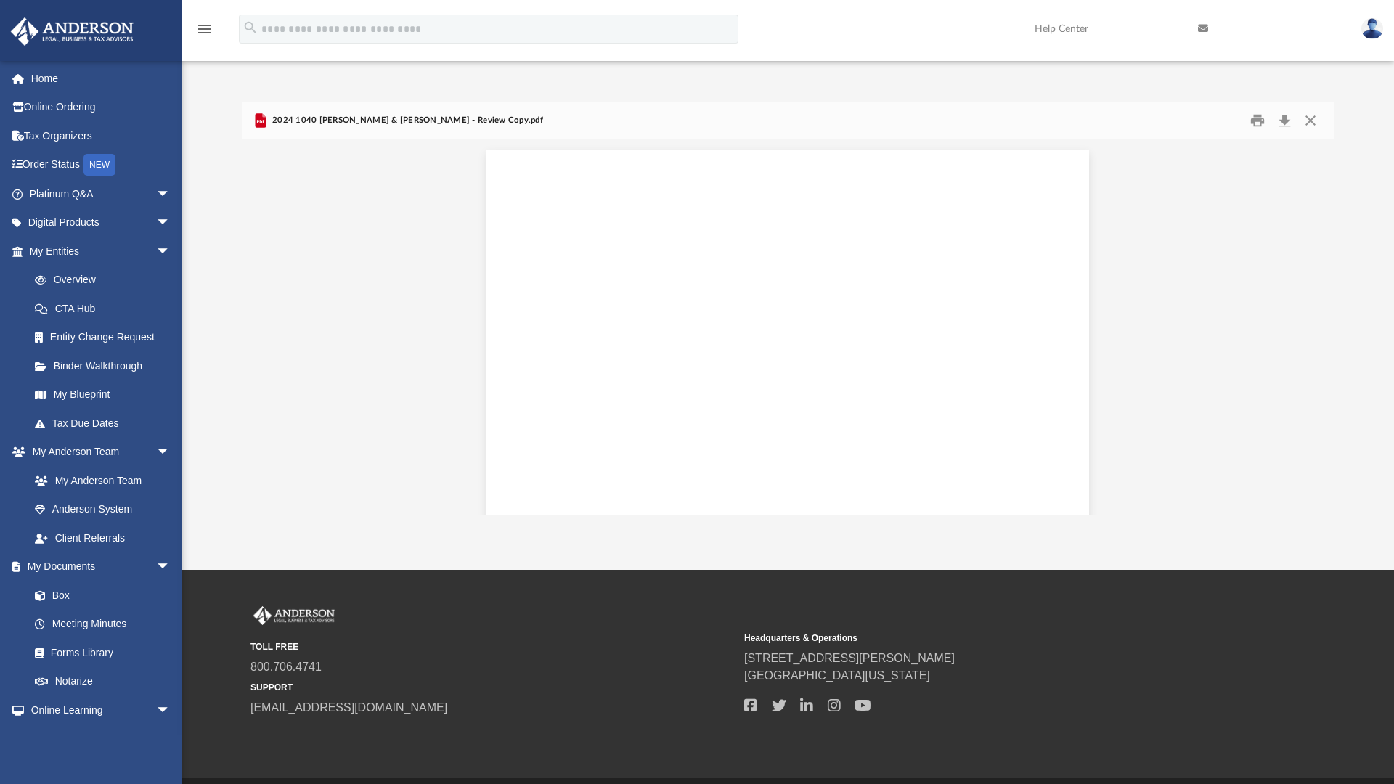
scroll to position [34522, 0]
